Goal: Information Seeking & Learning: Check status

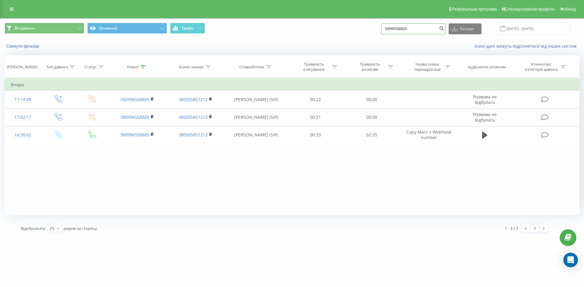
drag, startPoint x: 416, startPoint y: 27, endPoint x: 377, endPoint y: 30, distance: 38.7
click at [377, 30] on div "Всі дзвінки Основний Графік 0996558805 Експорт .csv .xls .xlsx [DATE] - [DATE]" at bounding box center [292, 29] width 575 height 12
paste input "380680364396"
click at [395, 30] on input "380680364396" at bounding box center [413, 28] width 64 height 11
click at [417, 28] on input "0680364396" at bounding box center [413, 28] width 64 height 11
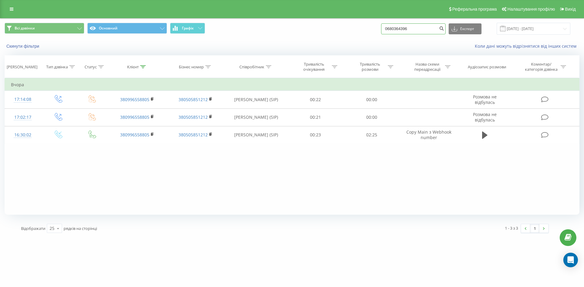
type input "0680364396"
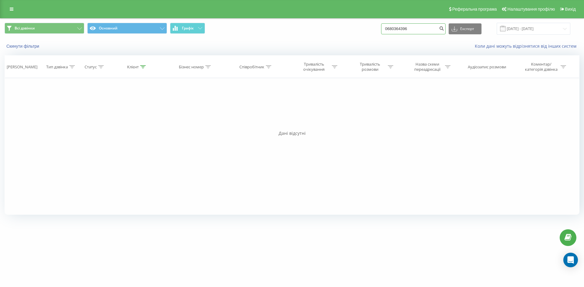
drag, startPoint x: 417, startPoint y: 27, endPoint x: 355, endPoint y: 30, distance: 62.7
click at [355, 29] on div "Всі дзвінки Основний Графік 0680364396 Експорт .csv .xls .xlsx [DATE] - [DATE]" at bounding box center [292, 29] width 575 height 12
